Goal: Information Seeking & Learning: Learn about a topic

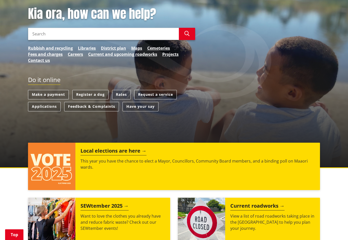
scroll to position [84, 0]
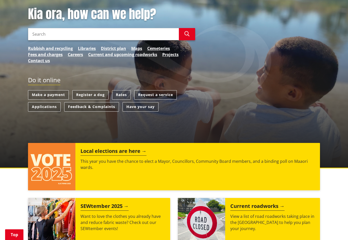
click at [124, 95] on link "Rates" at bounding box center [121, 94] width 19 height 9
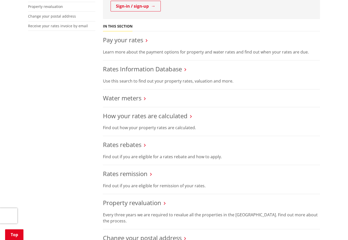
scroll to position [182, 0]
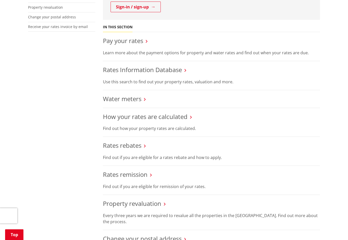
click at [153, 173] on h3 "Rates remission" at bounding box center [211, 174] width 217 height 7
click at [151, 177] on h3 "Rates remission" at bounding box center [211, 174] width 217 height 7
click at [167, 184] on p "Find out if you are eligible for remission of your rates." at bounding box center [211, 186] width 217 height 6
click at [151, 175] on icon at bounding box center [151, 175] width 2 height 5
click at [152, 173] on icon at bounding box center [151, 175] width 2 height 5
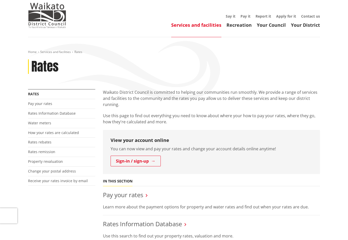
scroll to position [21, 0]
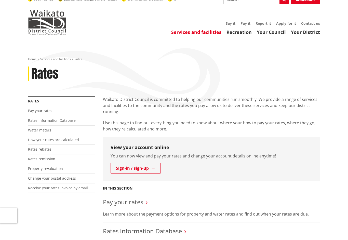
click at [50, 156] on link "Rates remission" at bounding box center [41, 158] width 27 height 5
click at [49, 108] on link "Pay your rates" at bounding box center [40, 110] width 24 height 5
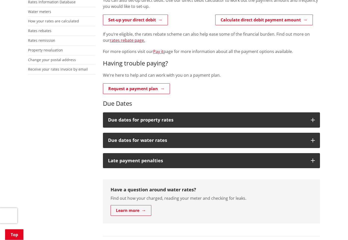
scroll to position [149, 0]
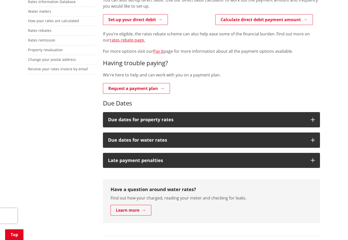
click at [309, 117] on button "Due dates for property rates" at bounding box center [211, 119] width 217 height 15
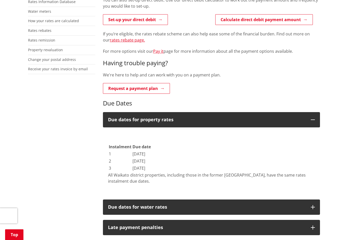
click at [310, 204] on button "Due dates for water rates" at bounding box center [211, 206] width 217 height 15
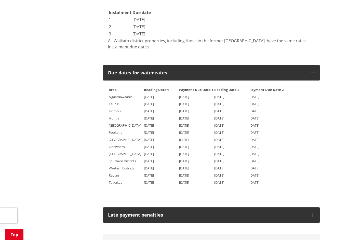
scroll to position [283, 0]
click at [311, 213] on icon "button" at bounding box center [313, 215] width 4 height 4
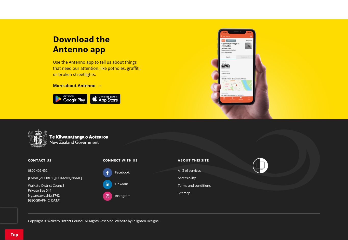
scroll to position [756, 0]
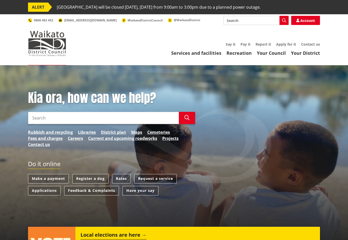
click at [93, 176] on link "Register a dog" at bounding box center [90, 178] width 36 height 9
click at [255, 18] on input "Search" at bounding box center [255, 20] width 65 height 9
type input "Lake Karipiro"
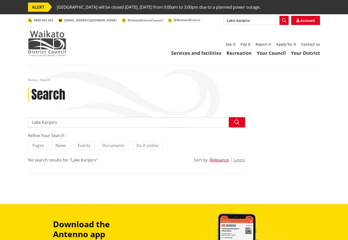
click at [239, 122] on icon "button" at bounding box center [236, 122] width 5 height 5
